Goal: Information Seeking & Learning: Understand process/instructions

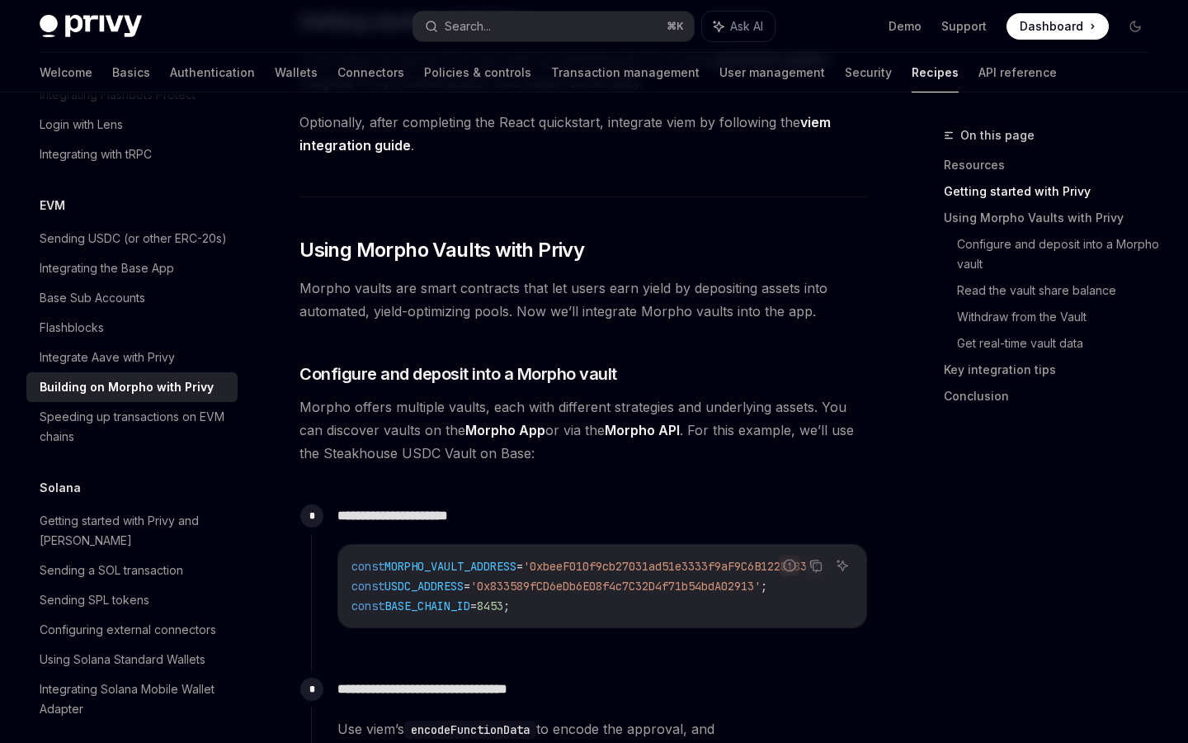
scroll to position [614, 0]
click at [865, 379] on h3 "​ Configure and deposit into a Morpho vault" at bounding box center [584, 372] width 569 height 23
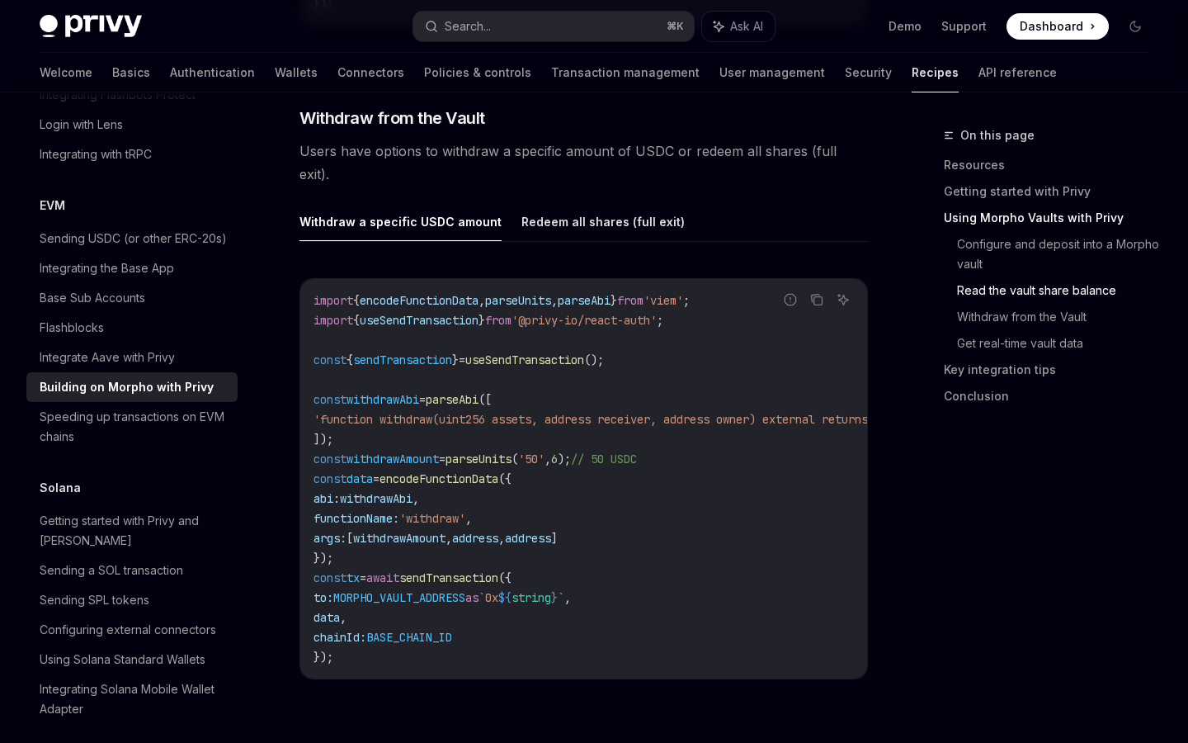
scroll to position [2541, 0]
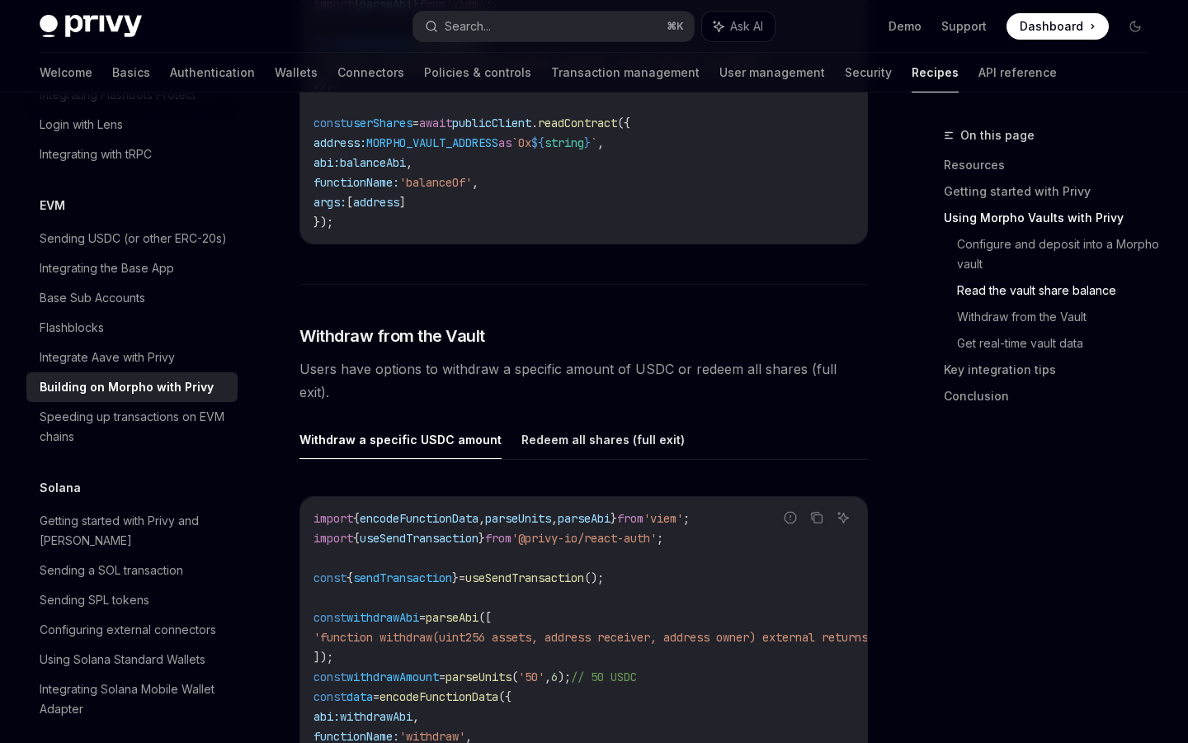
click at [626, 426] on ul "Withdraw a specific USDC amount Redeem all shares (full exit)" at bounding box center [584, 440] width 569 height 40
click at [626, 420] on button "Redeem all shares (full exit)" at bounding box center [603, 439] width 163 height 39
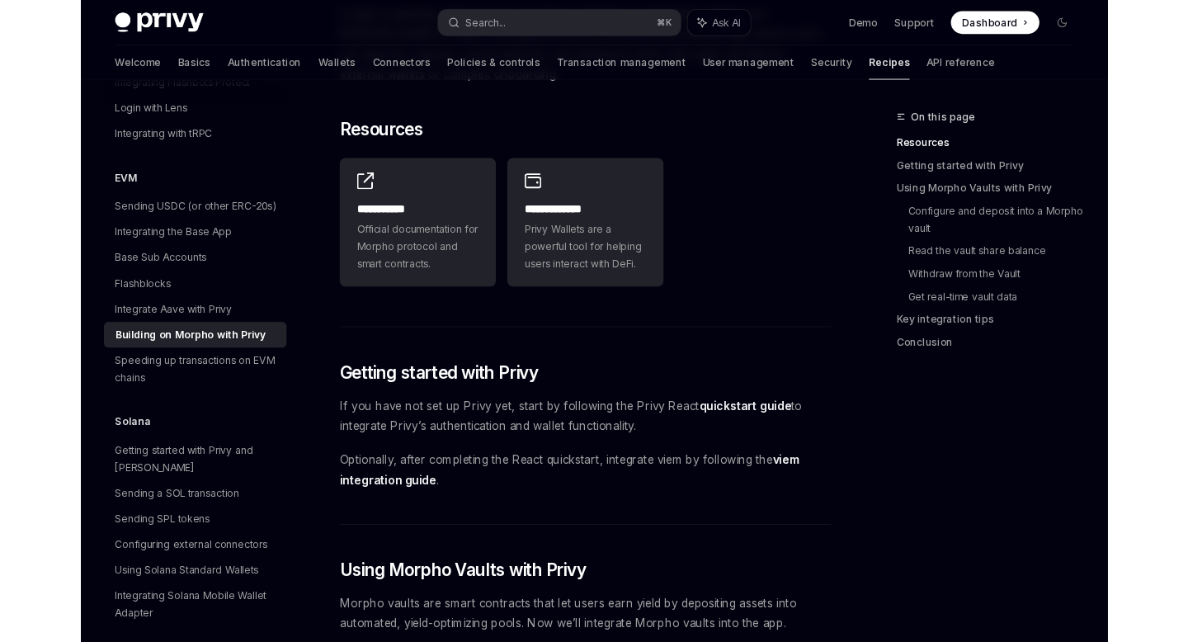
scroll to position [206, 0]
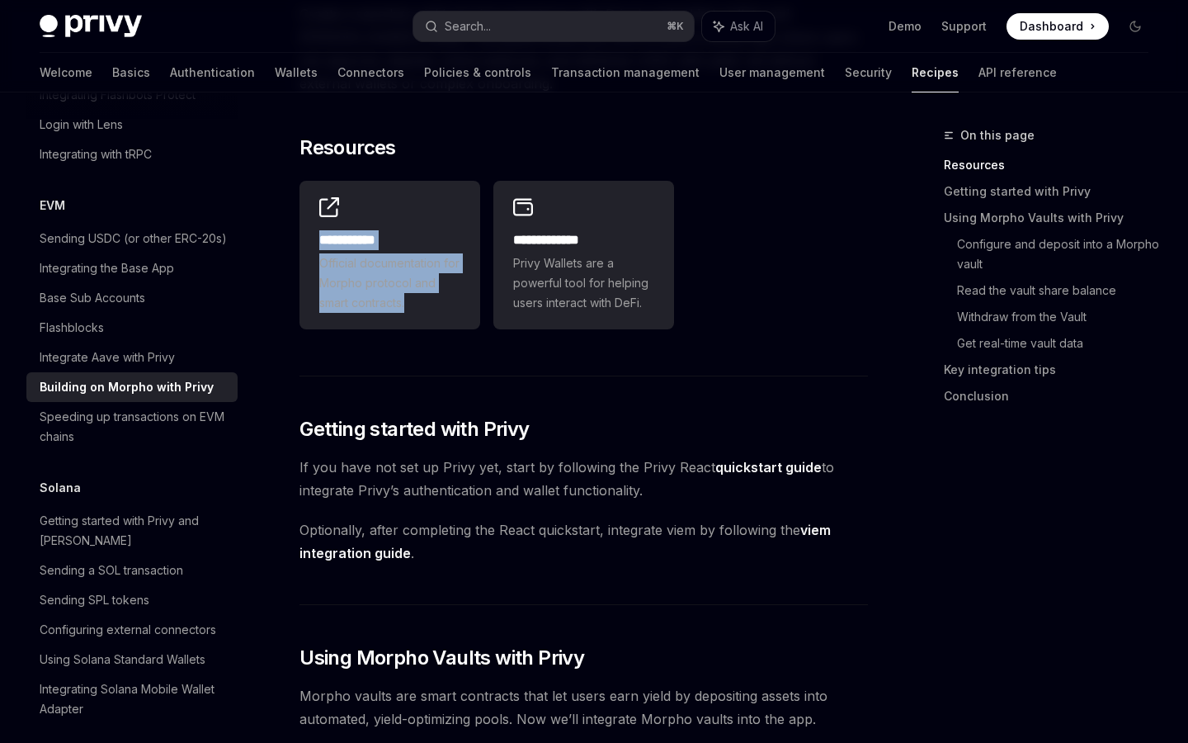
drag, startPoint x: 411, startPoint y: 284, endPoint x: 396, endPoint y: 349, distance: 66.9
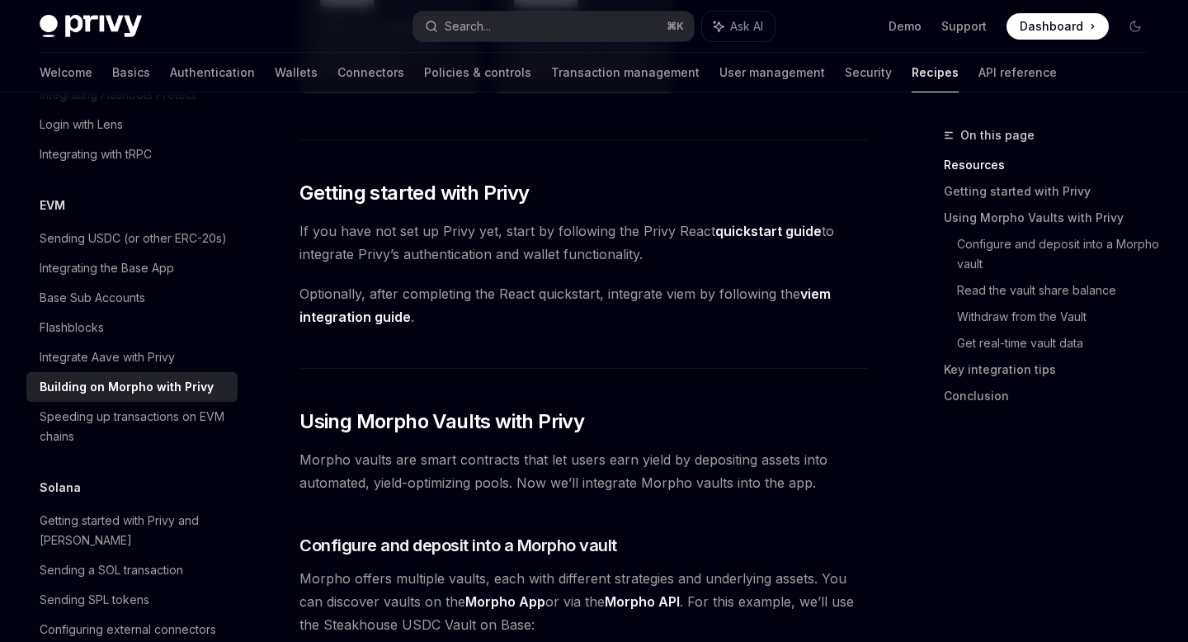
scroll to position [460, 0]
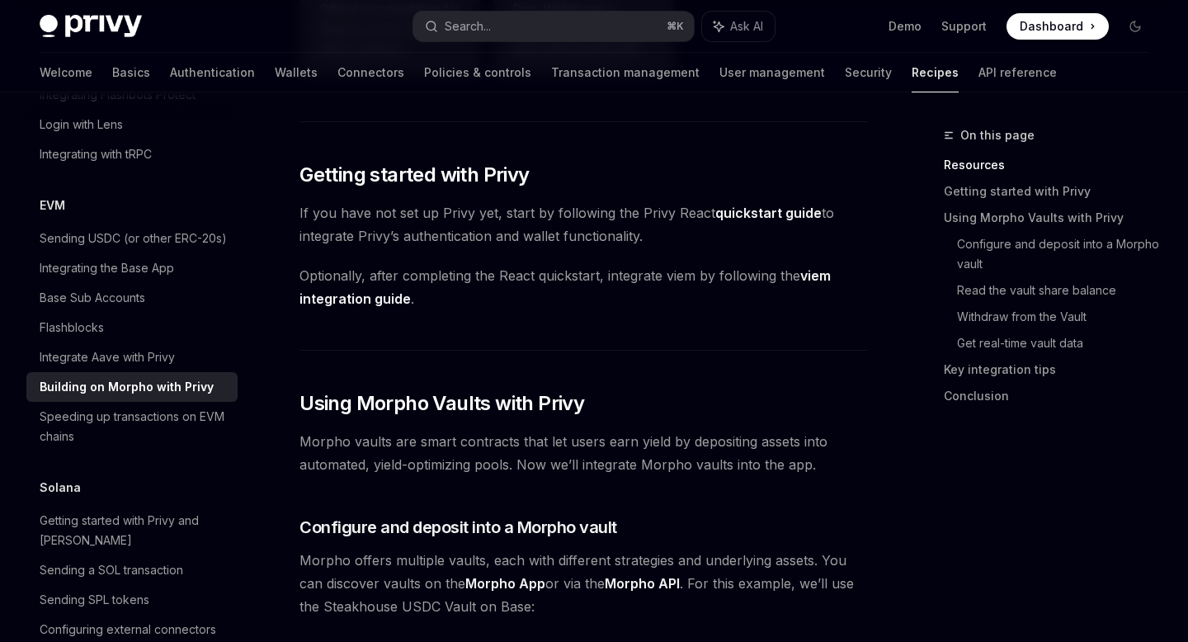
click at [752, 215] on link "quickstart guide" at bounding box center [769, 213] width 106 height 17
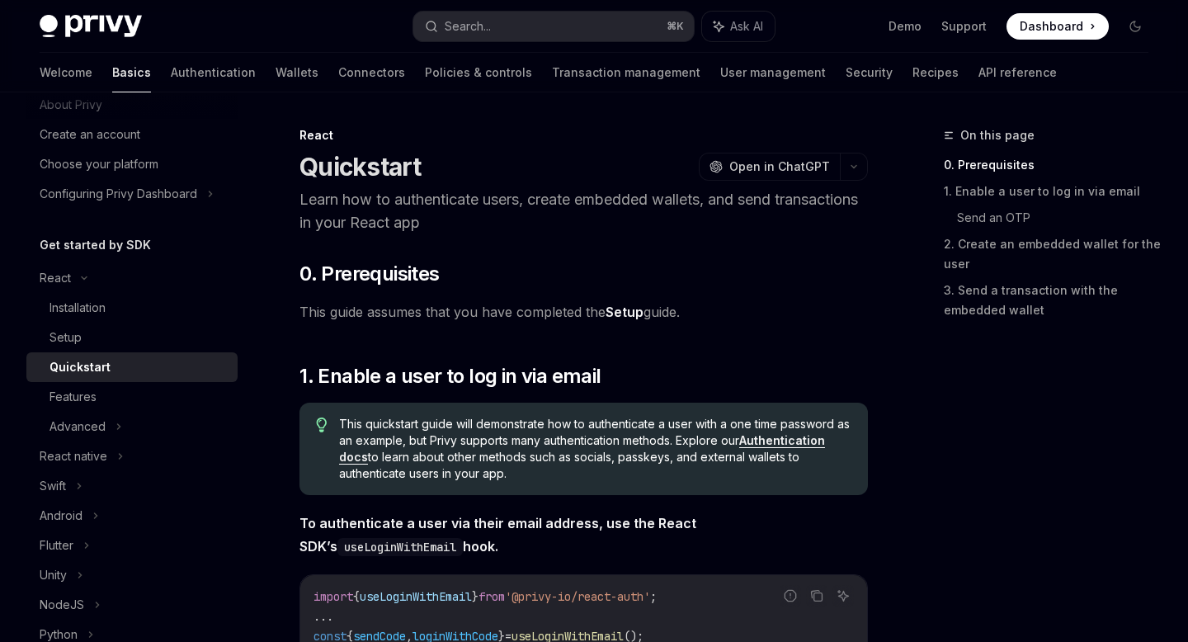
click at [635, 314] on link "Setup" at bounding box center [625, 312] width 38 height 17
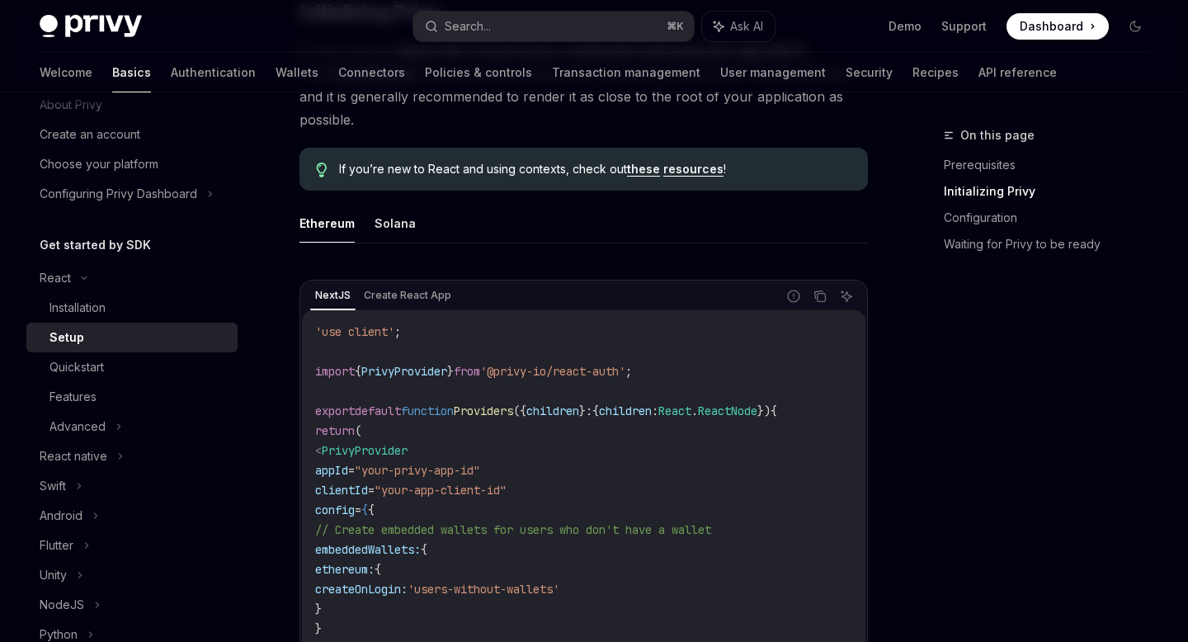
scroll to position [415, 0]
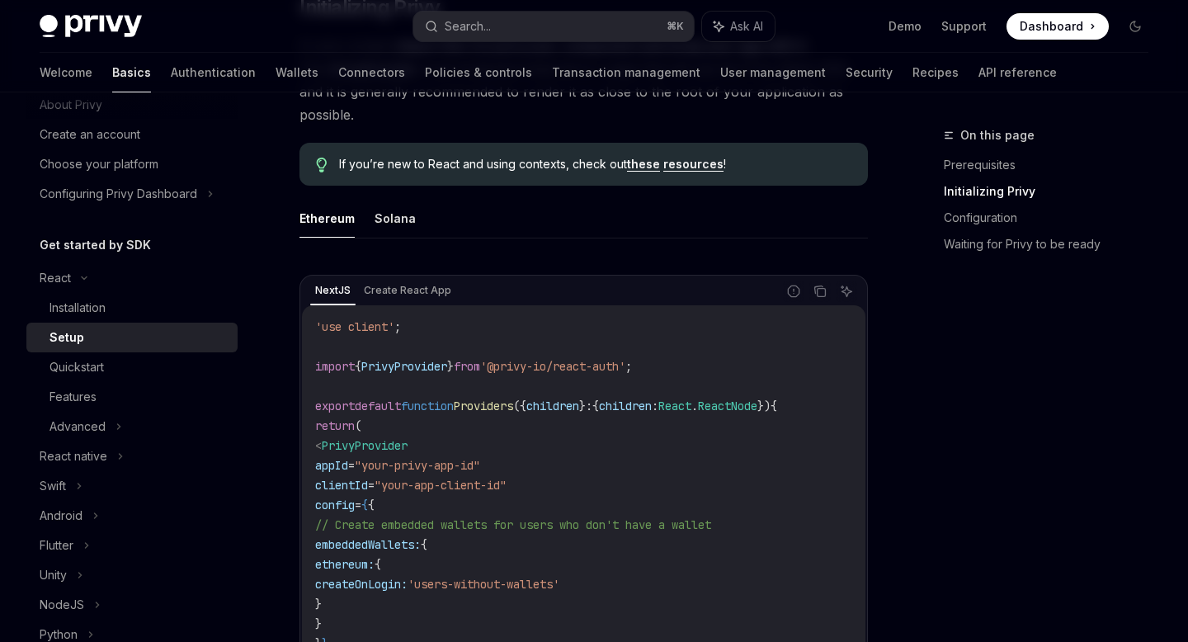
click at [635, 166] on link "these" at bounding box center [643, 164] width 33 height 15
click at [690, 163] on link "resources" at bounding box center [694, 164] width 60 height 15
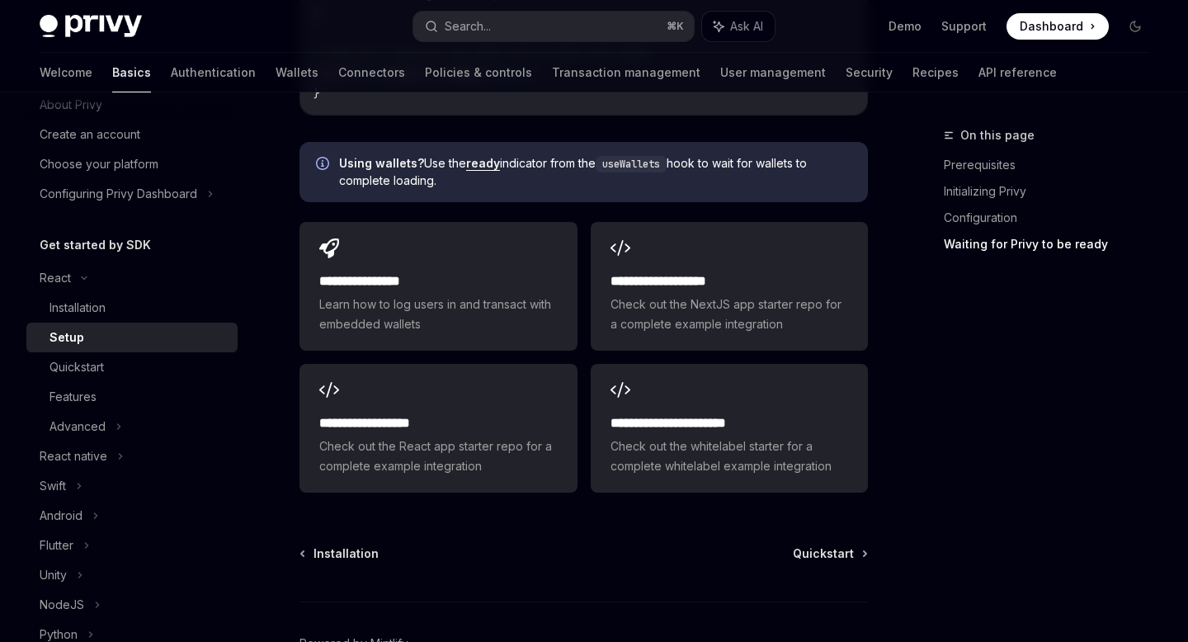
scroll to position [2138, 0]
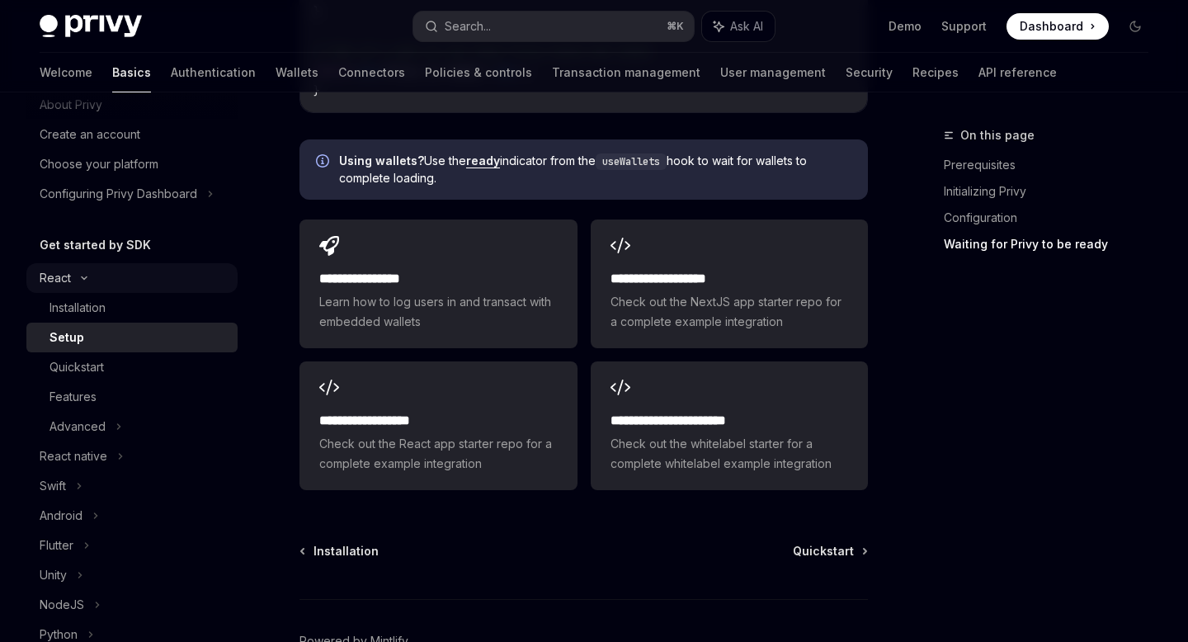
click at [50, 287] on div "React" at bounding box center [55, 278] width 31 height 20
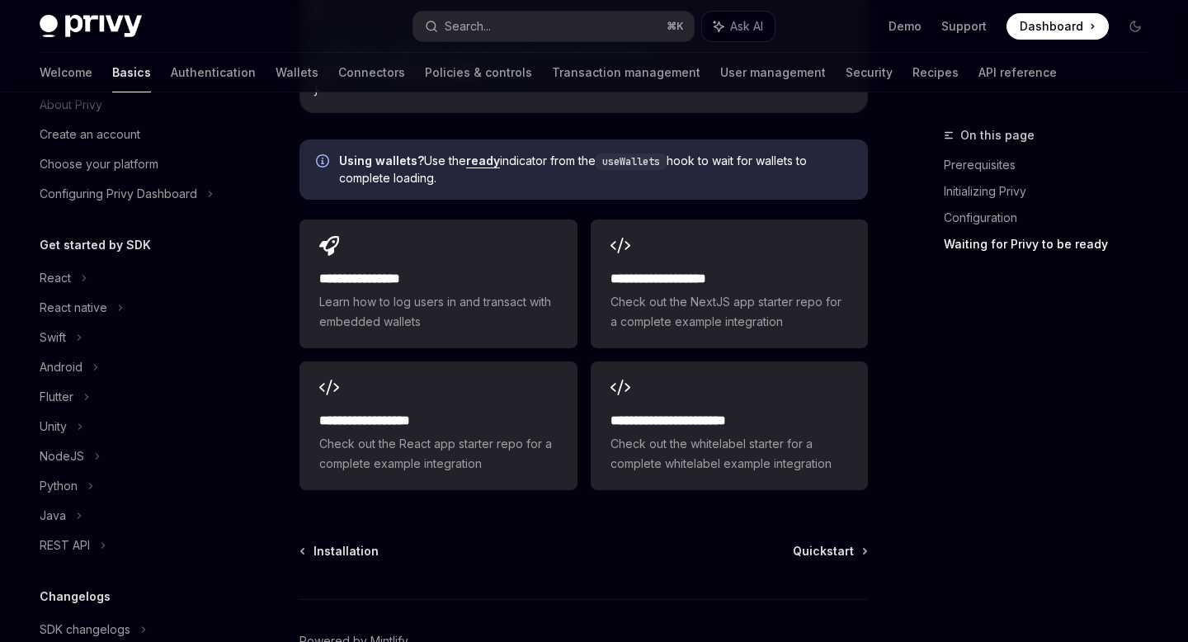
click at [68, 249] on h5 "Get started by SDK" at bounding box center [95, 245] width 111 height 20
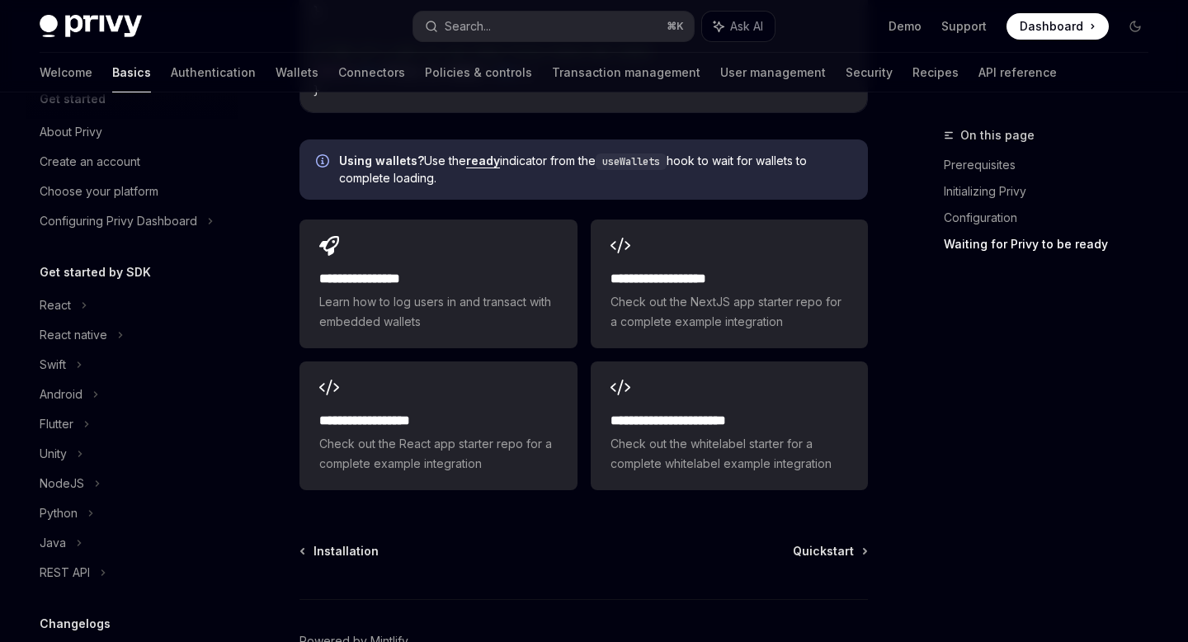
scroll to position [0, 0]
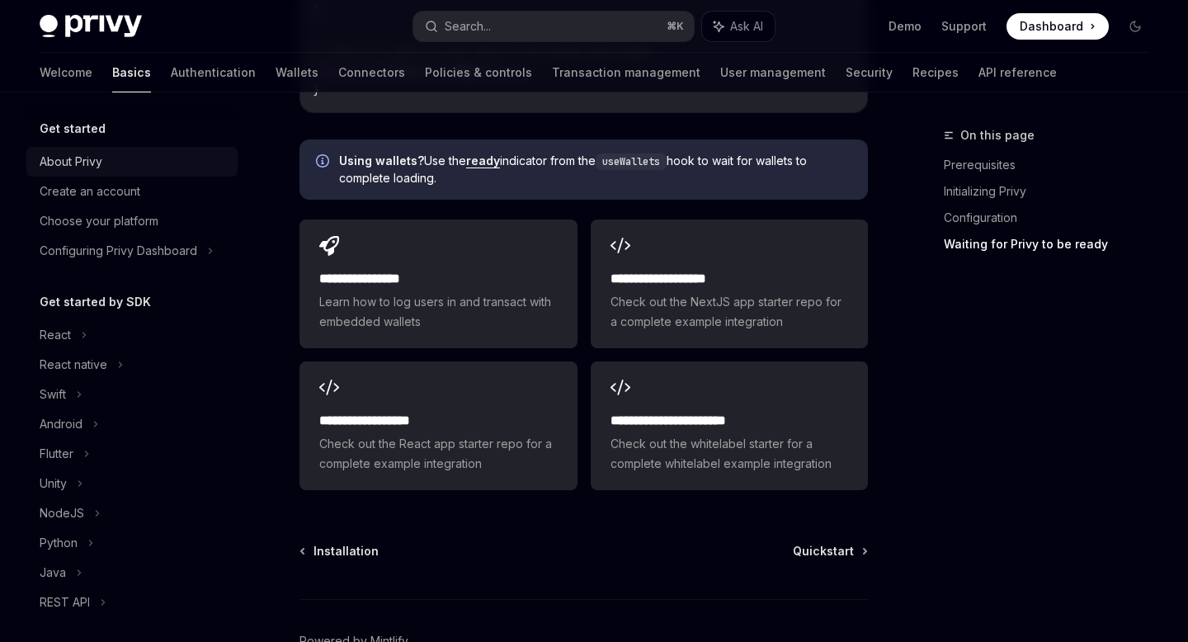
click at [62, 162] on div "About Privy" at bounding box center [71, 162] width 63 height 20
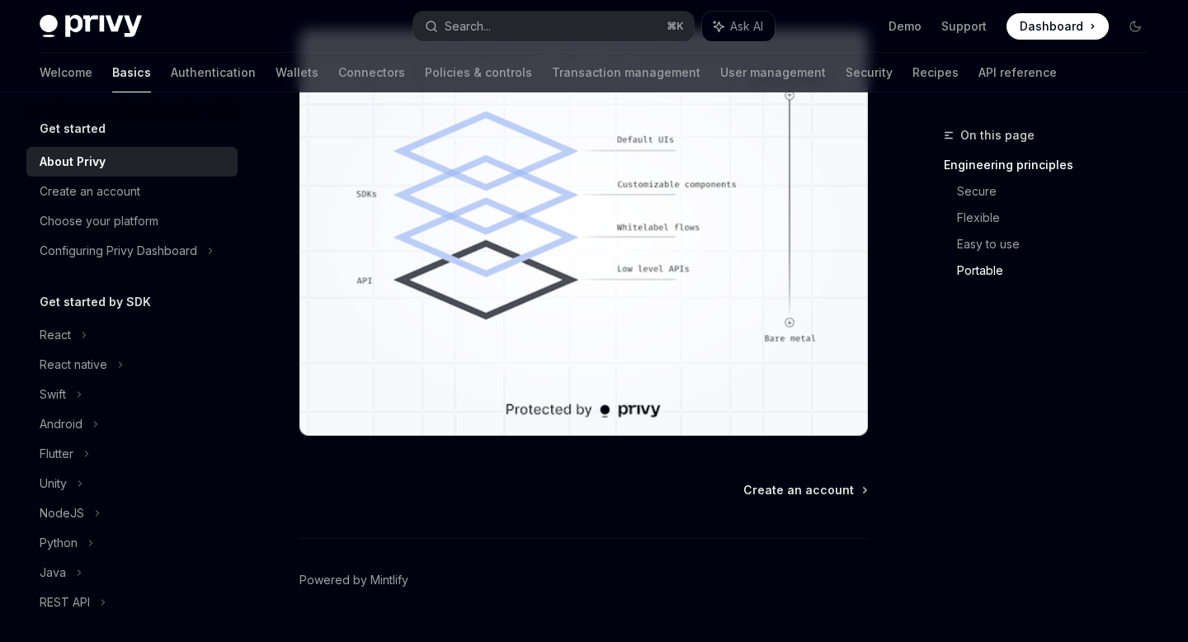
scroll to position [1521, 0]
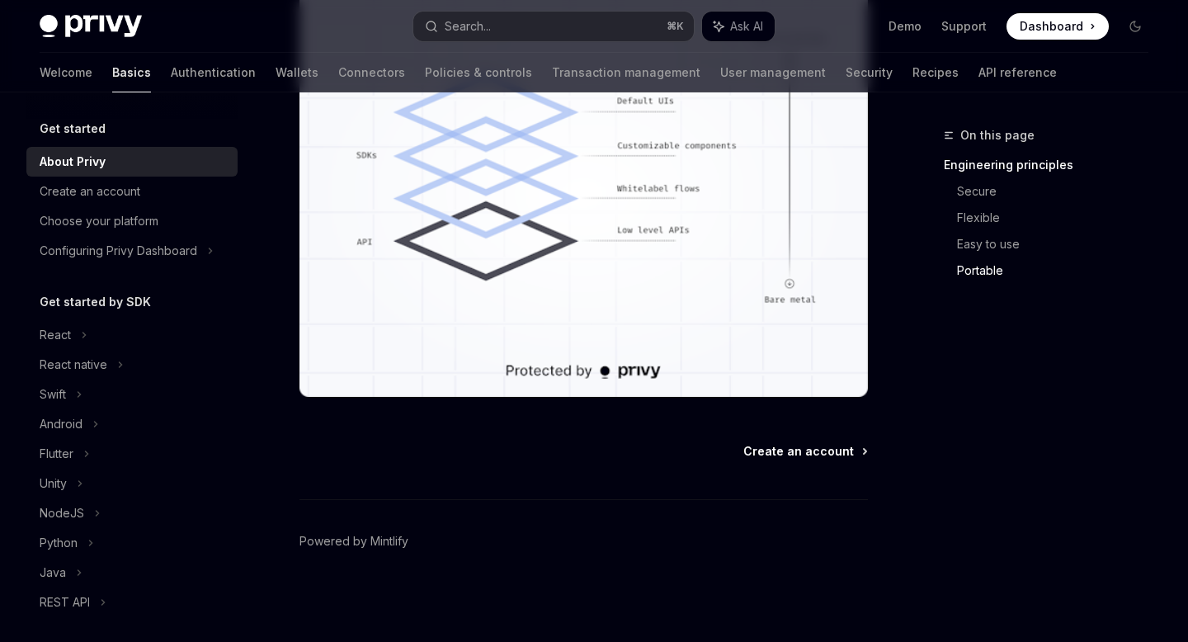
click at [795, 451] on span "Create an account" at bounding box center [799, 451] width 111 height 17
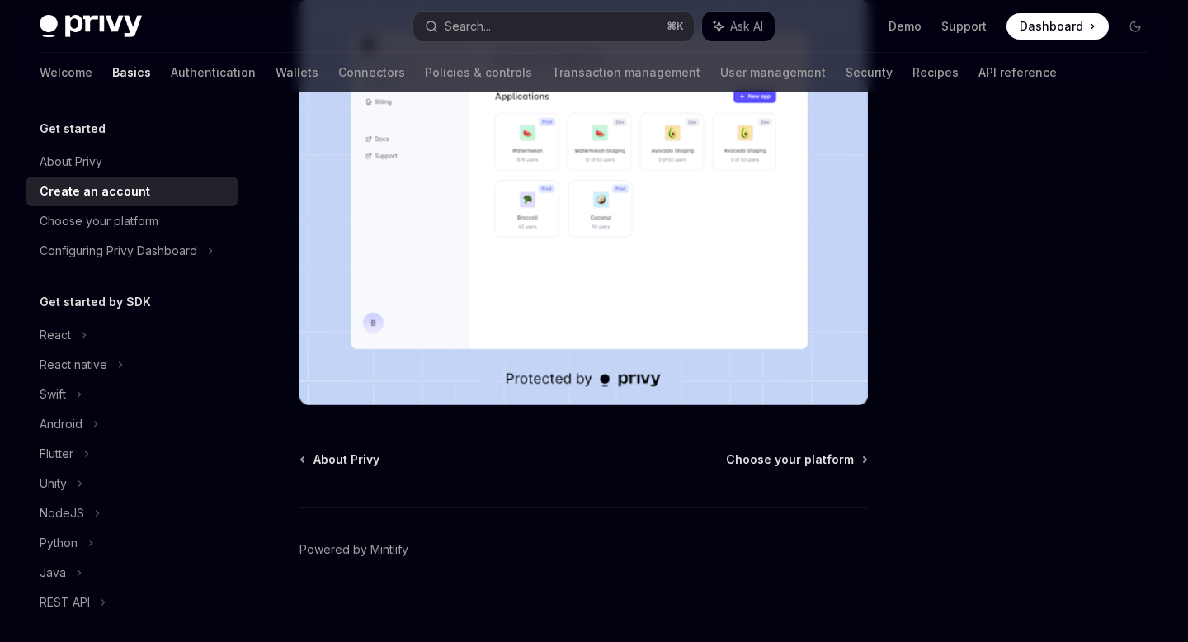
scroll to position [376, 0]
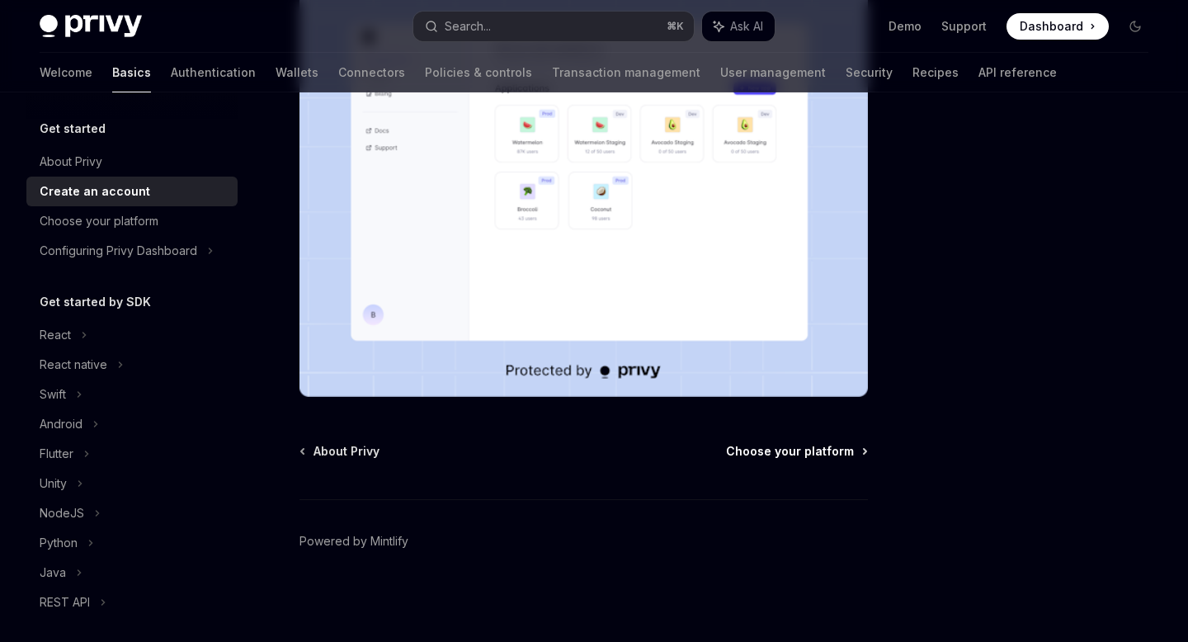
click at [844, 451] on span "Choose your platform" at bounding box center [790, 451] width 128 height 17
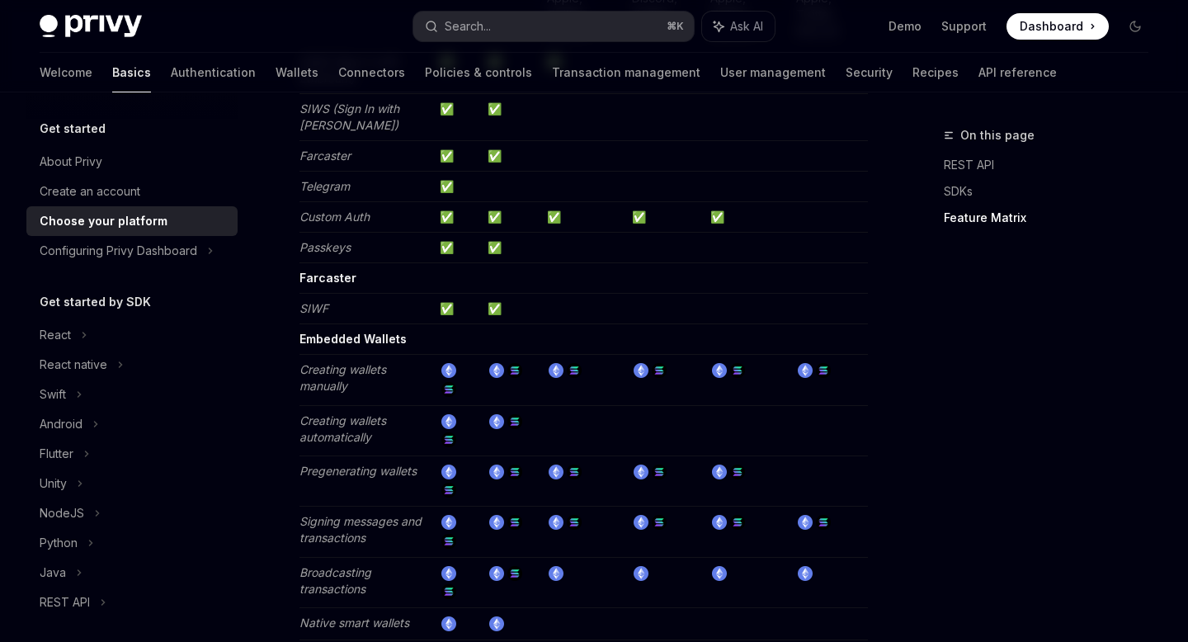
scroll to position [1911, 0]
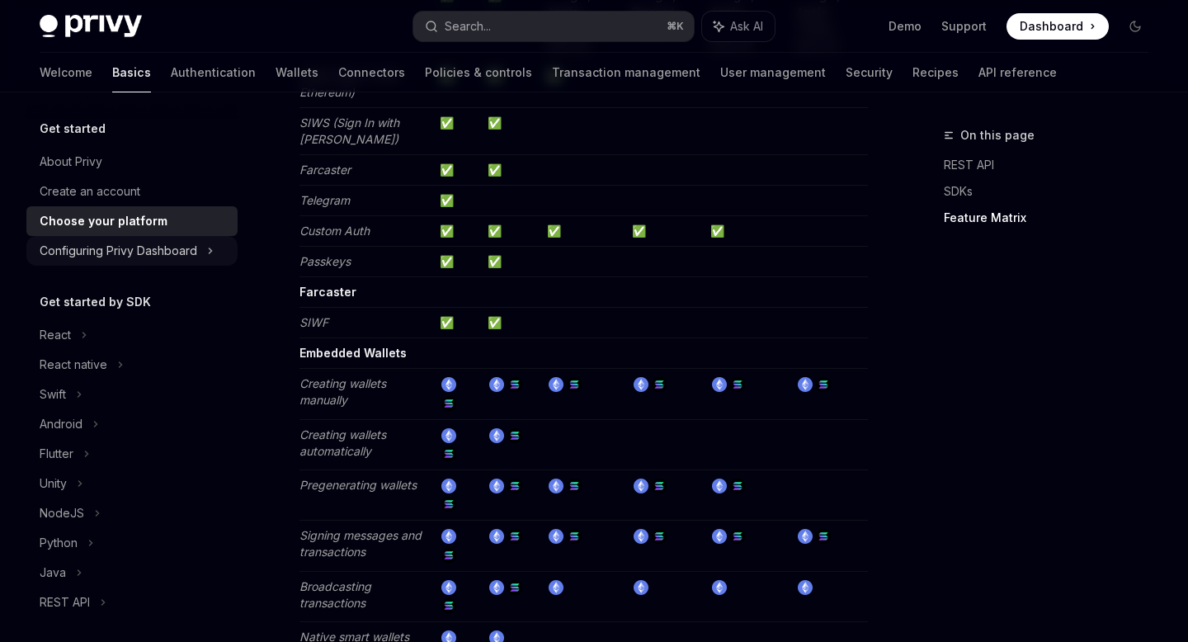
click at [177, 261] on div "Configuring Privy Dashboard" at bounding box center [131, 251] width 211 height 30
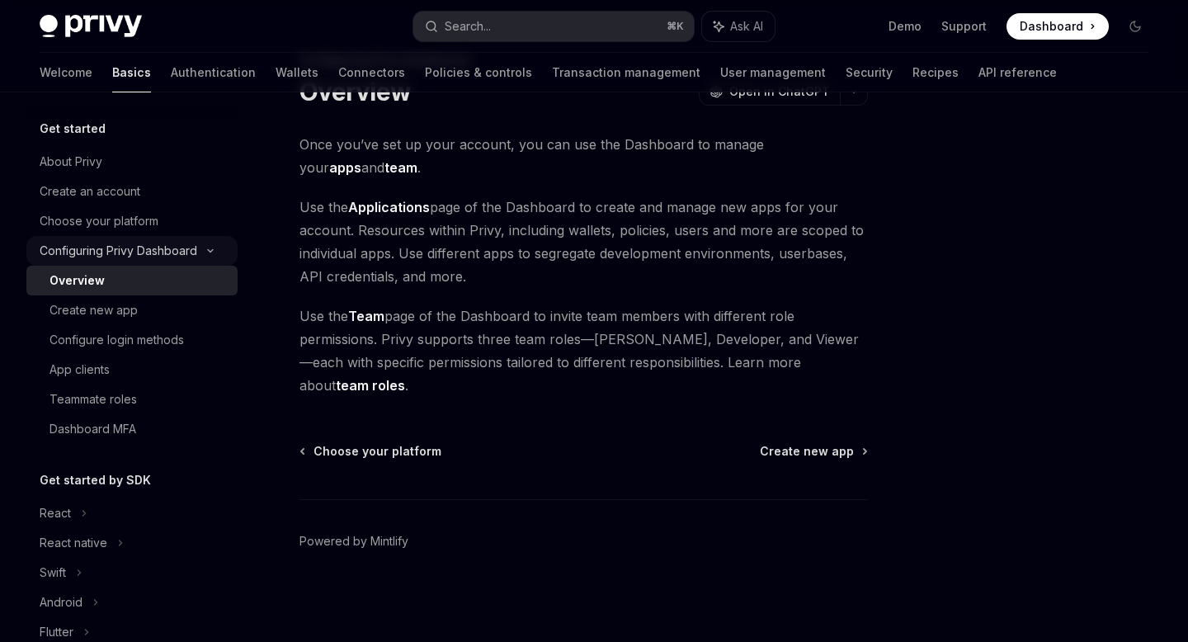
scroll to position [52, 0]
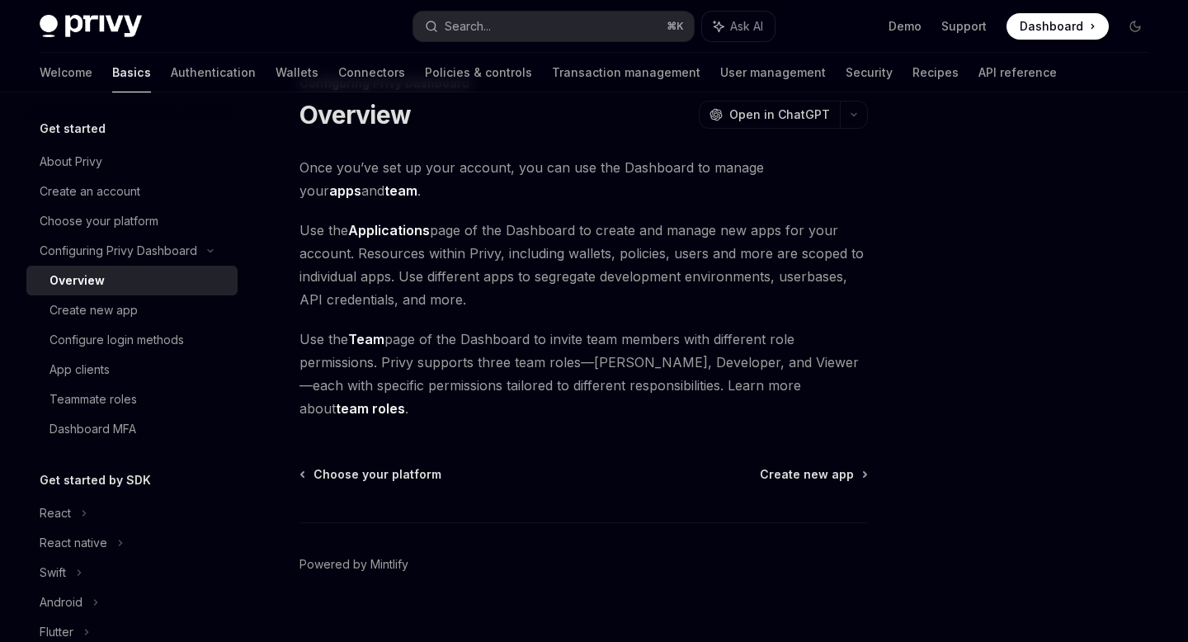
click at [780, 442] on div "Configuring Privy Dashboard Overview OpenAI Open in ChatGPT OpenAI Open in Chat…" at bounding box center [429, 369] width 885 height 592
click at [785, 466] on span "Create new app" at bounding box center [807, 474] width 94 height 17
type textarea "*"
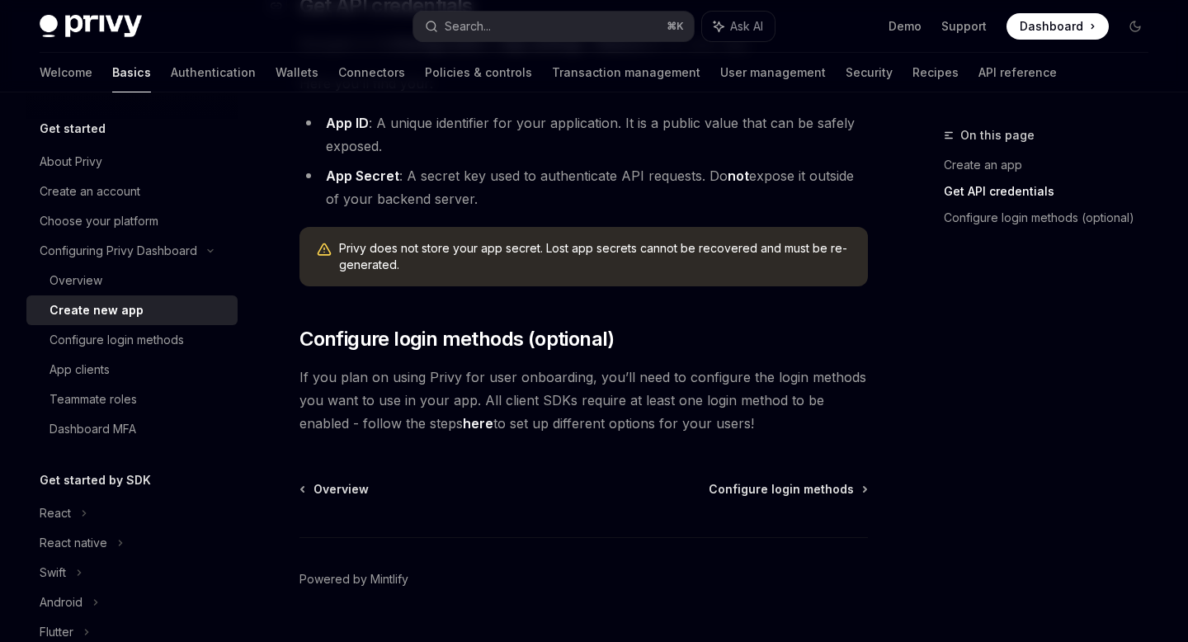
scroll to position [541, 0]
